Goal: Navigation & Orientation: Find specific page/section

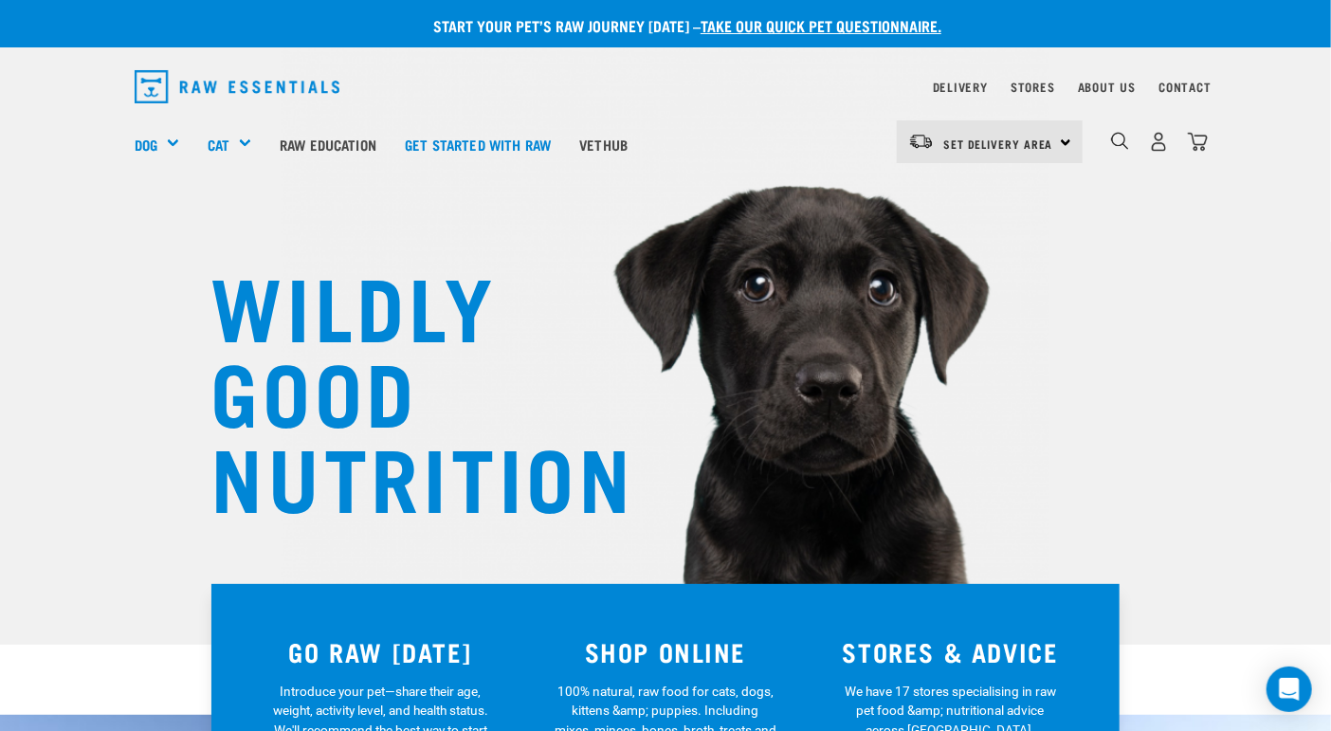
click at [944, 70] on nav "Delivery Stores About Us Contact" at bounding box center [665, 87] width 1092 height 48
click at [957, 85] on link "Delivery" at bounding box center [960, 86] width 55 height 7
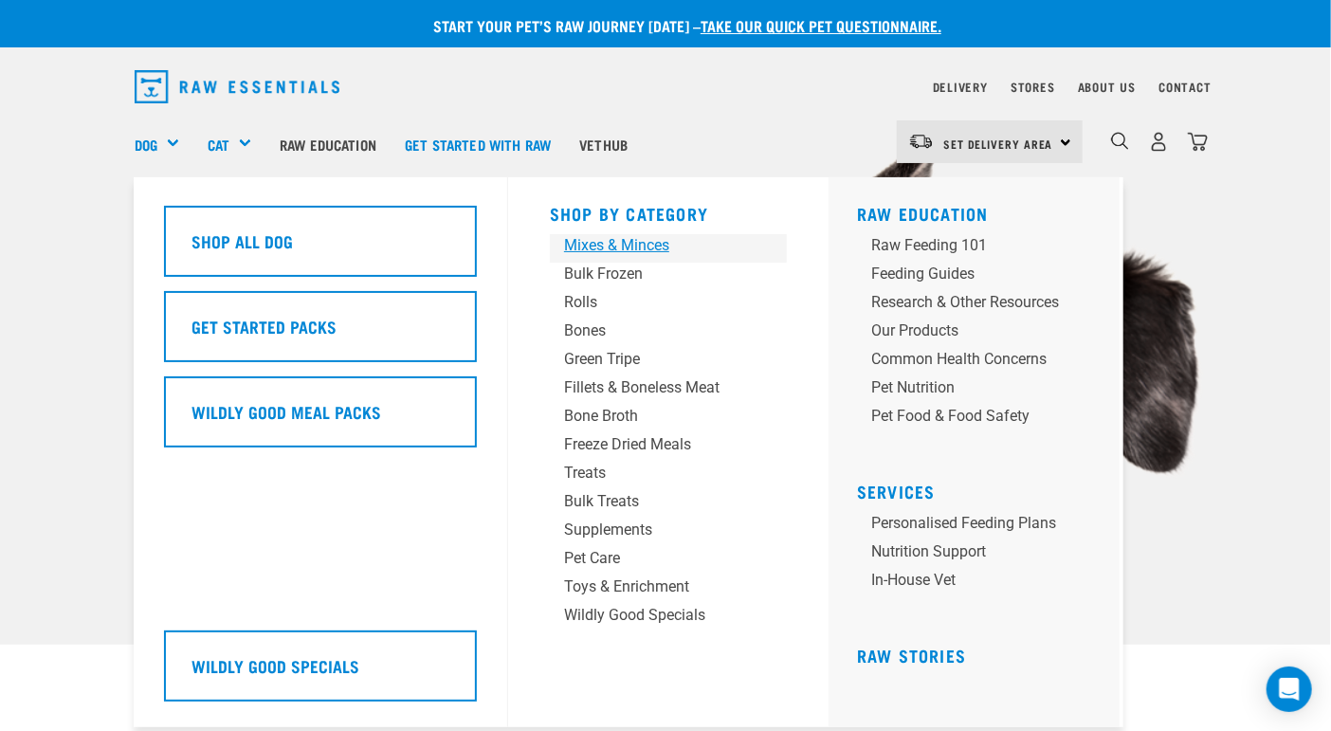
click at [657, 252] on div "Mixes & Minces" at bounding box center [652, 245] width 177 height 23
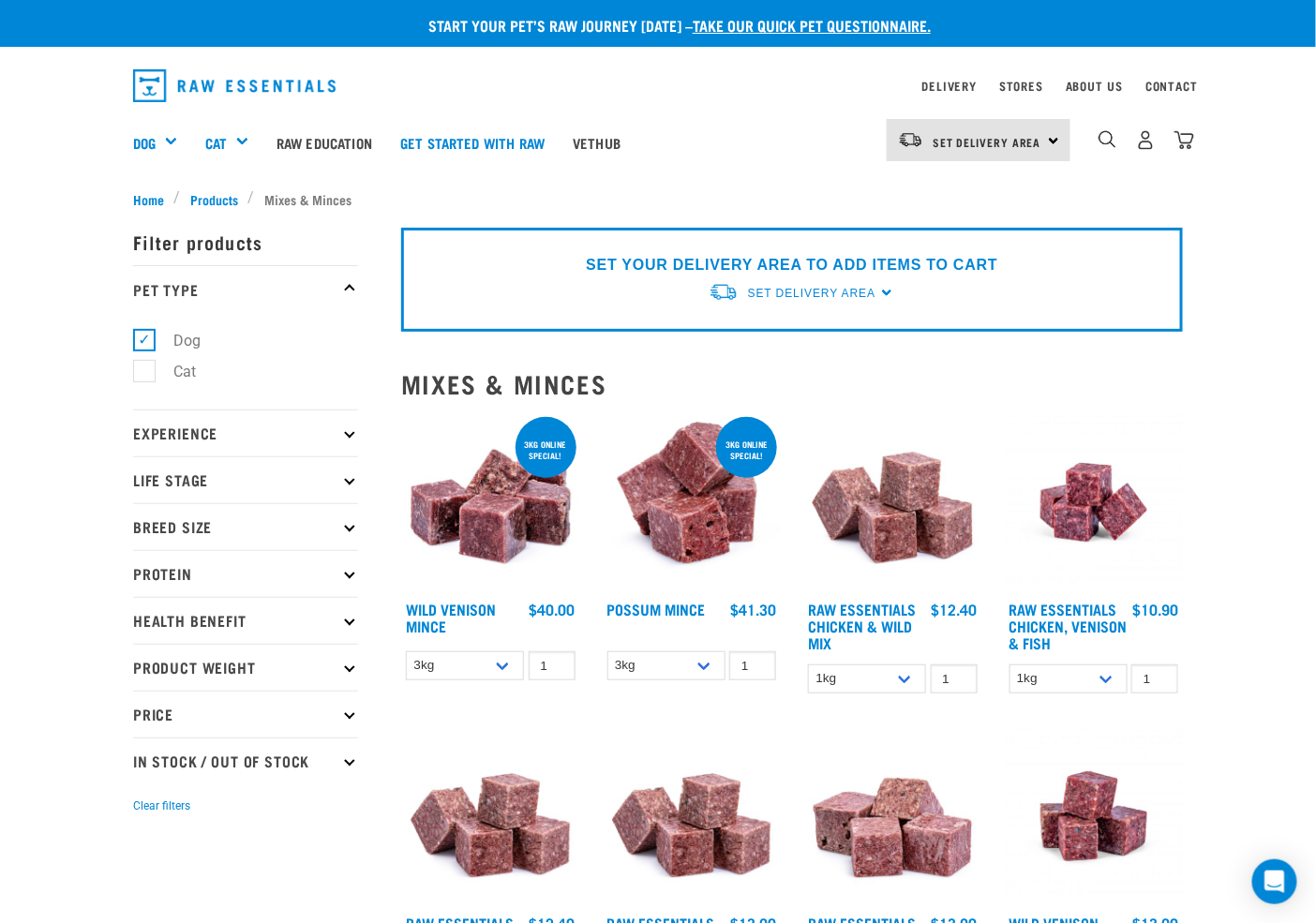
click at [317, 584] on p "Protein" at bounding box center [246, 573] width 225 height 46
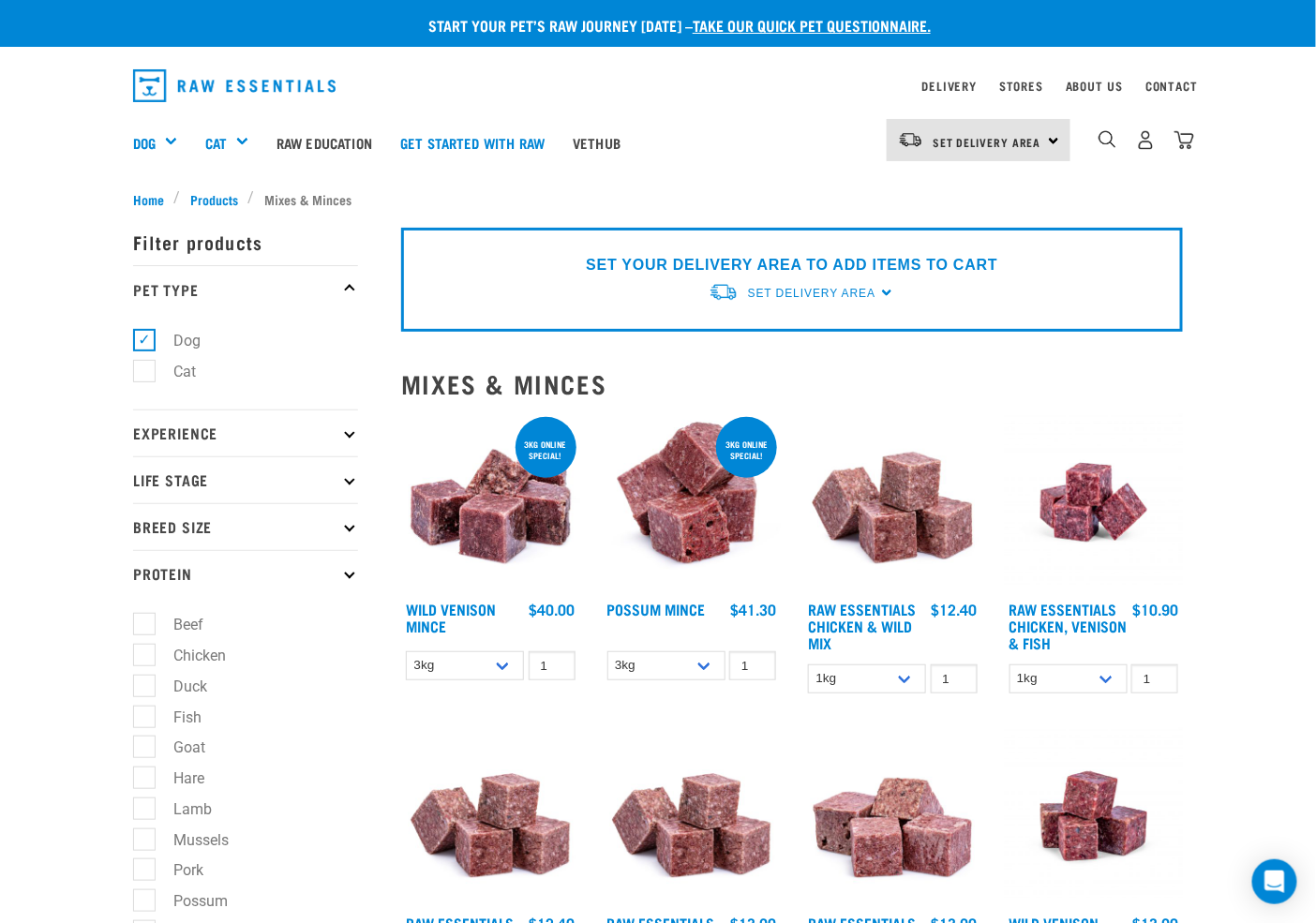
click at [143, 664] on label "Chicken" at bounding box center [188, 655] width 90 height 24
click at [143, 658] on input "Chicken" at bounding box center [139, 651] width 12 height 12
checkbox input "true"
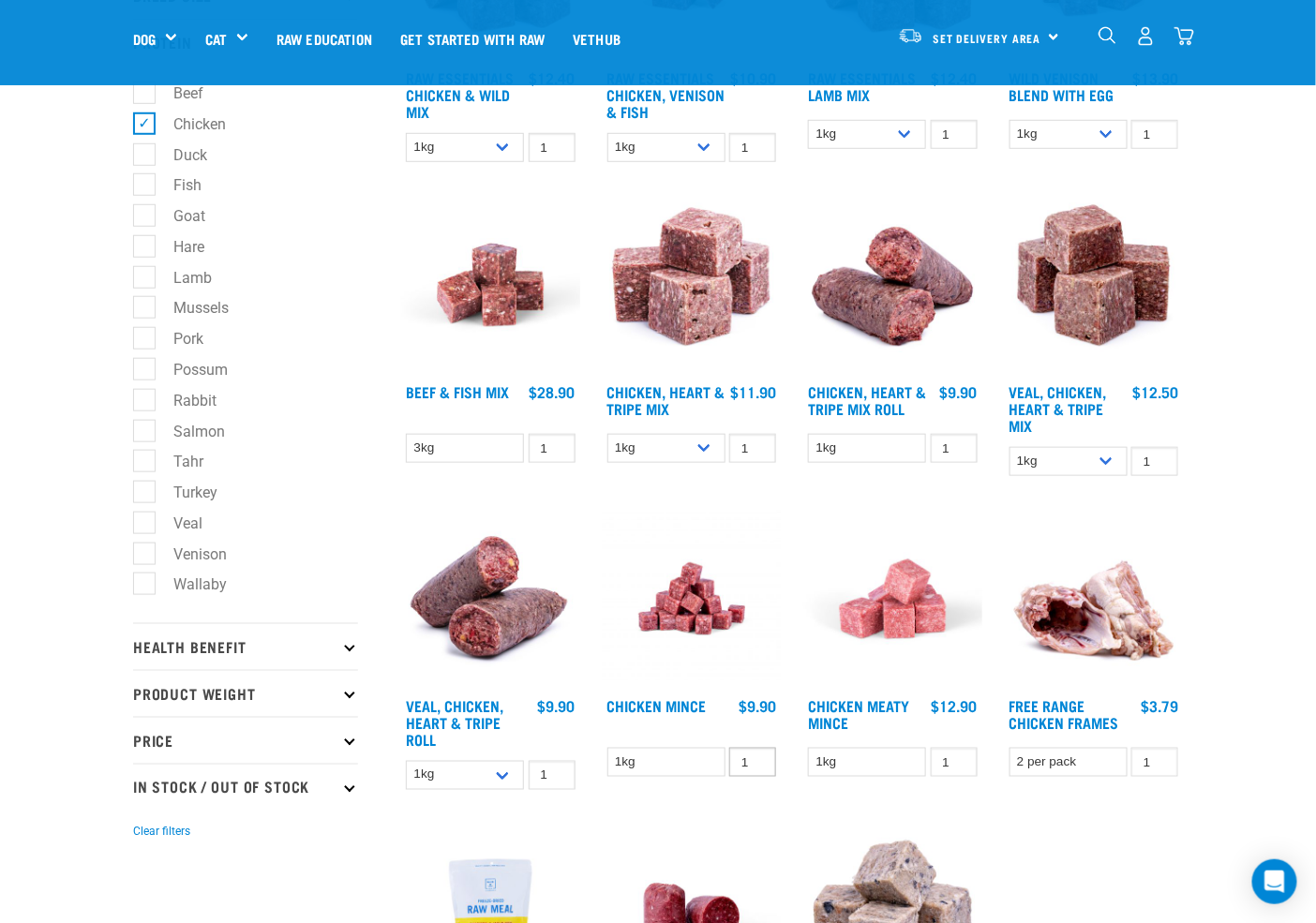
scroll to position [380, 0]
